Goal: Task Accomplishment & Management: Use online tool/utility

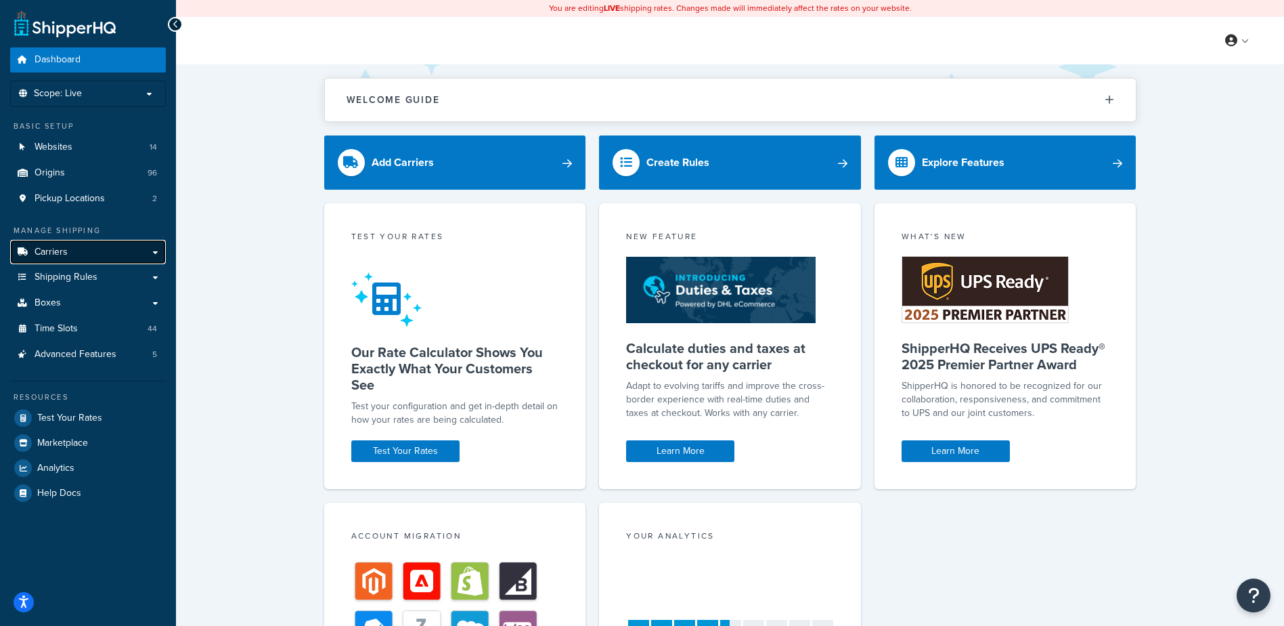
click at [61, 254] on span "Carriers" at bounding box center [51, 252] width 33 height 12
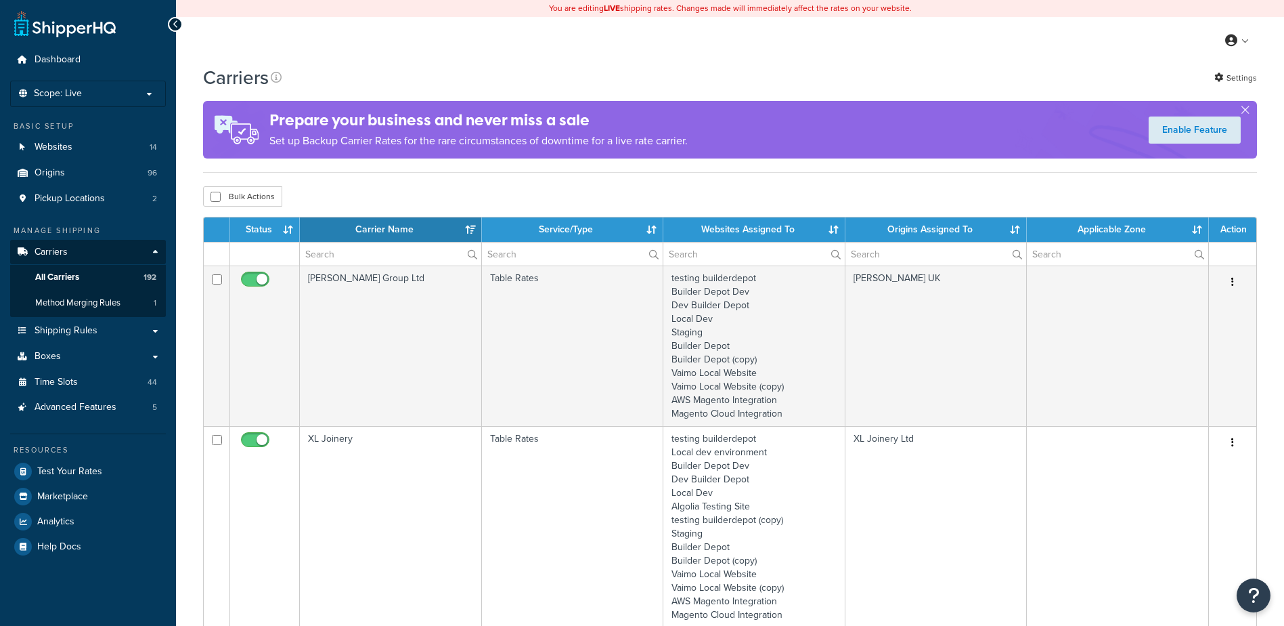
select select "15"
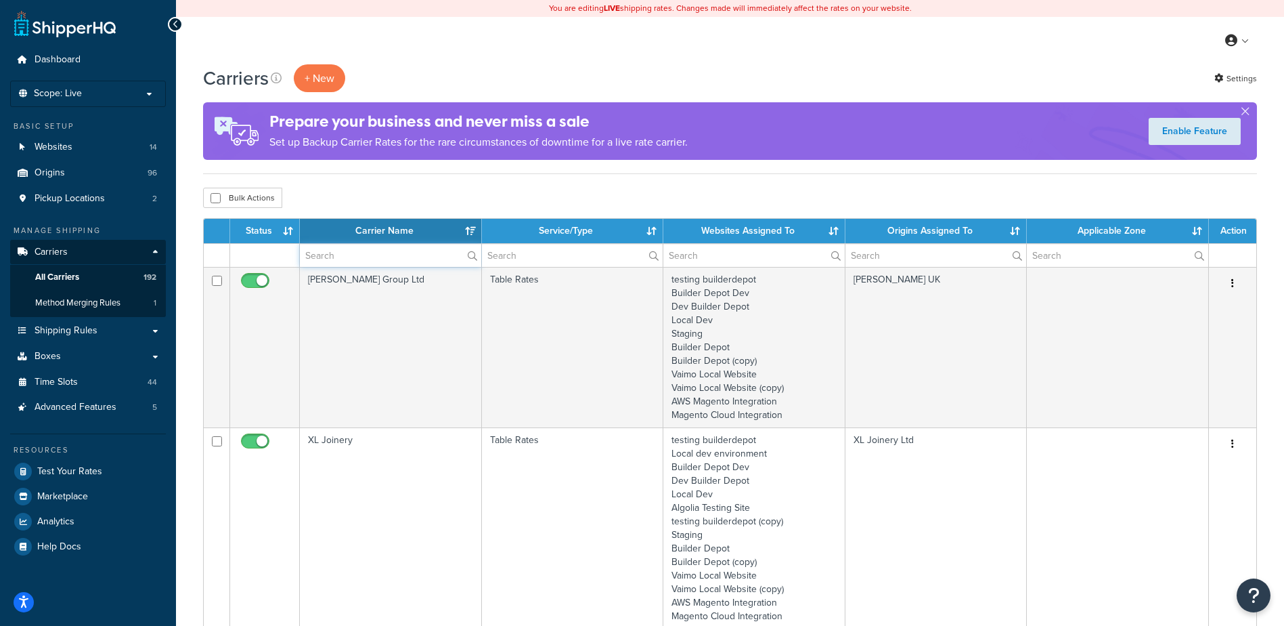
click at [349, 253] on input "text" at bounding box center [390, 255] width 181 height 23
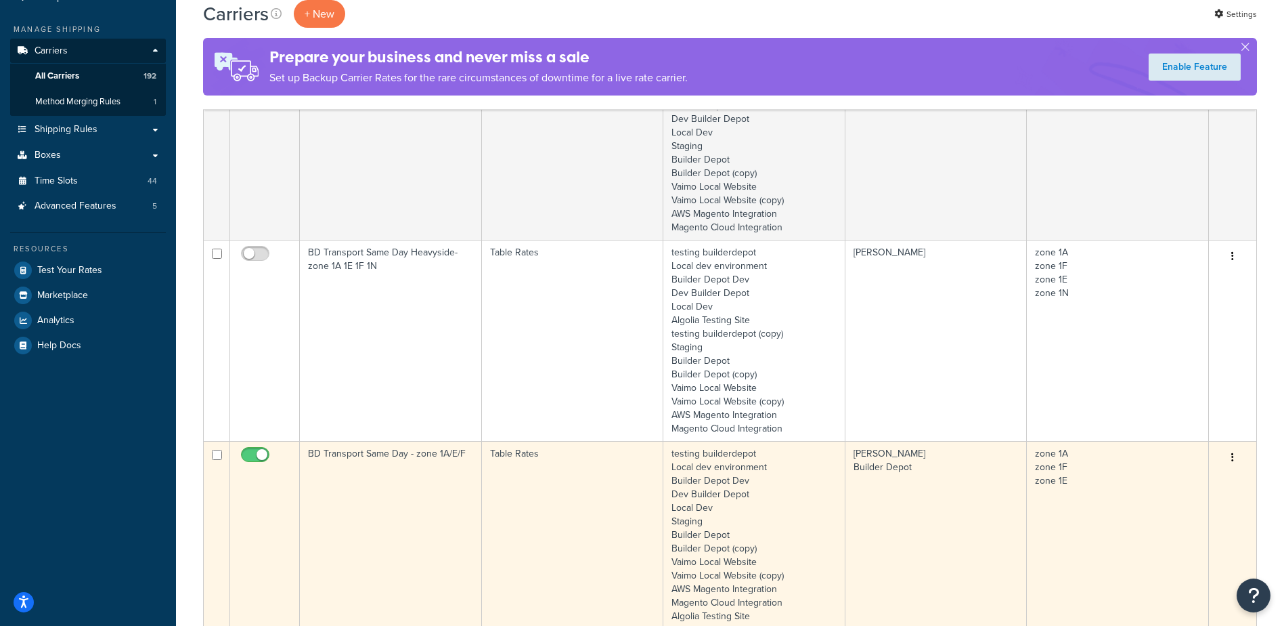
scroll to position [271, 0]
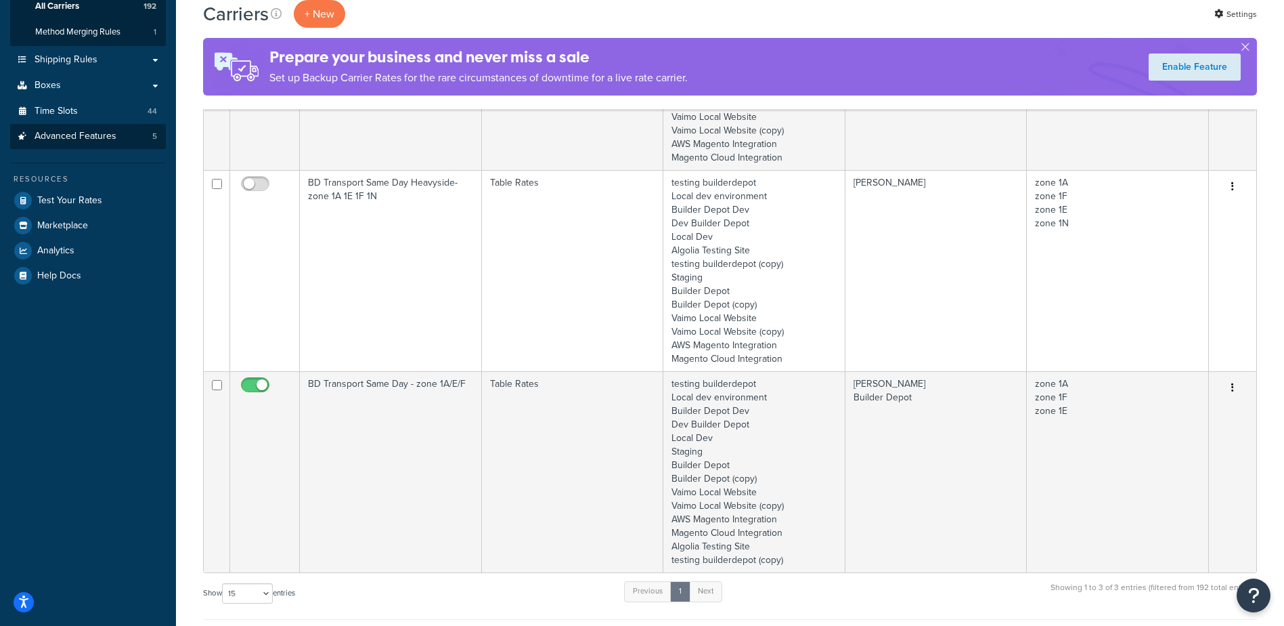
type input "TRANSPORT [PERSON_NAME]"
